Goal: Transaction & Acquisition: Purchase product/service

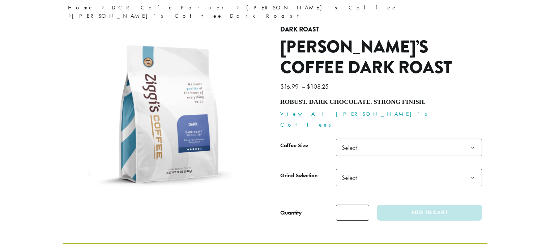
scroll to position [72, 0]
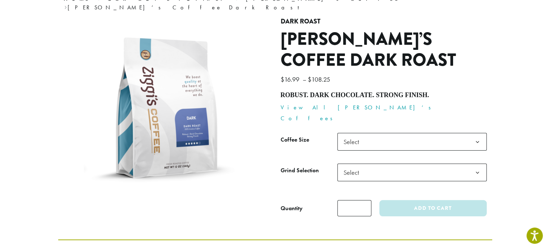
click at [369, 133] on span "Select" at bounding box center [411, 142] width 149 height 18
click at [357, 165] on span "Select" at bounding box center [353, 172] width 26 height 14
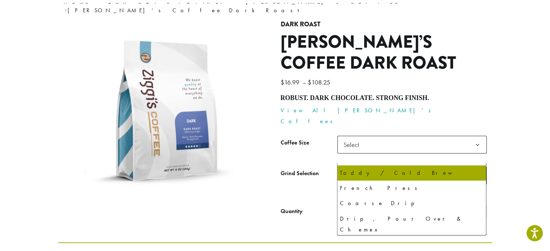
scroll to position [49, 0]
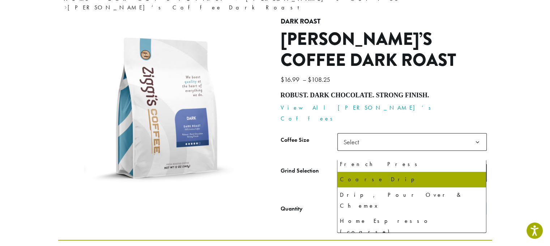
click at [373, 104] on p "View All [PERSON_NAME]’s Coffees" at bounding box center [383, 113] width 206 height 22
